Goal: Find specific page/section: Find specific page/section

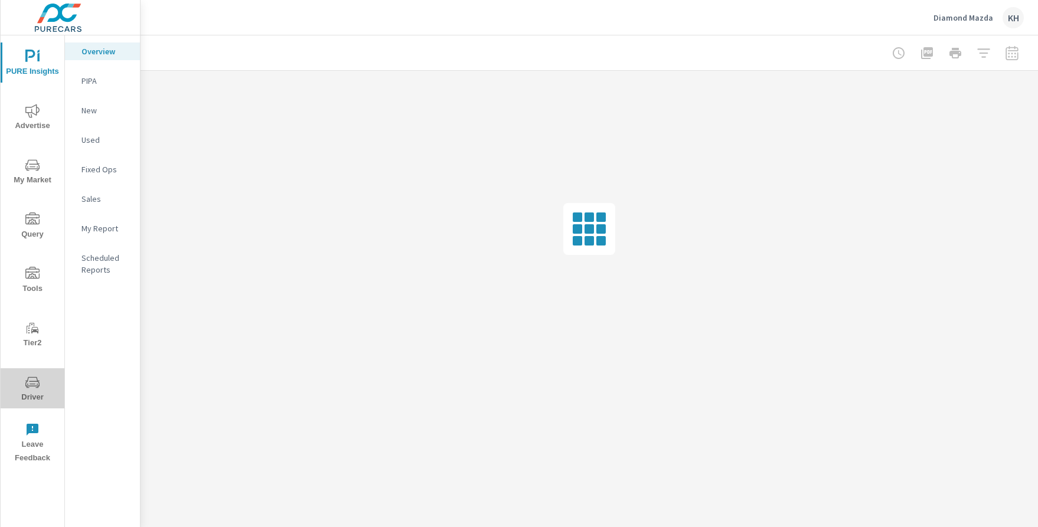
click at [24, 377] on span "Driver" at bounding box center [32, 390] width 57 height 29
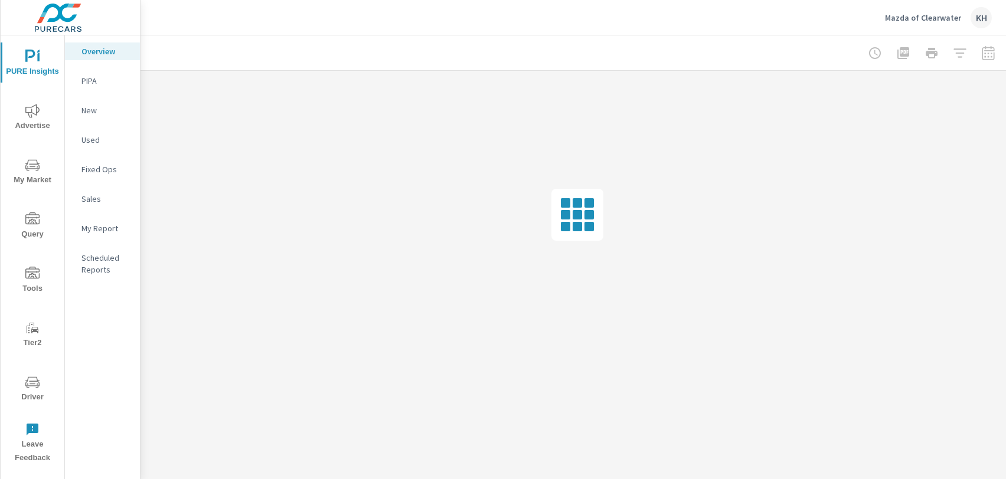
click at [27, 387] on icon "nav menu" at bounding box center [32, 383] width 14 height 14
